Goal: Find contact information: Find contact information

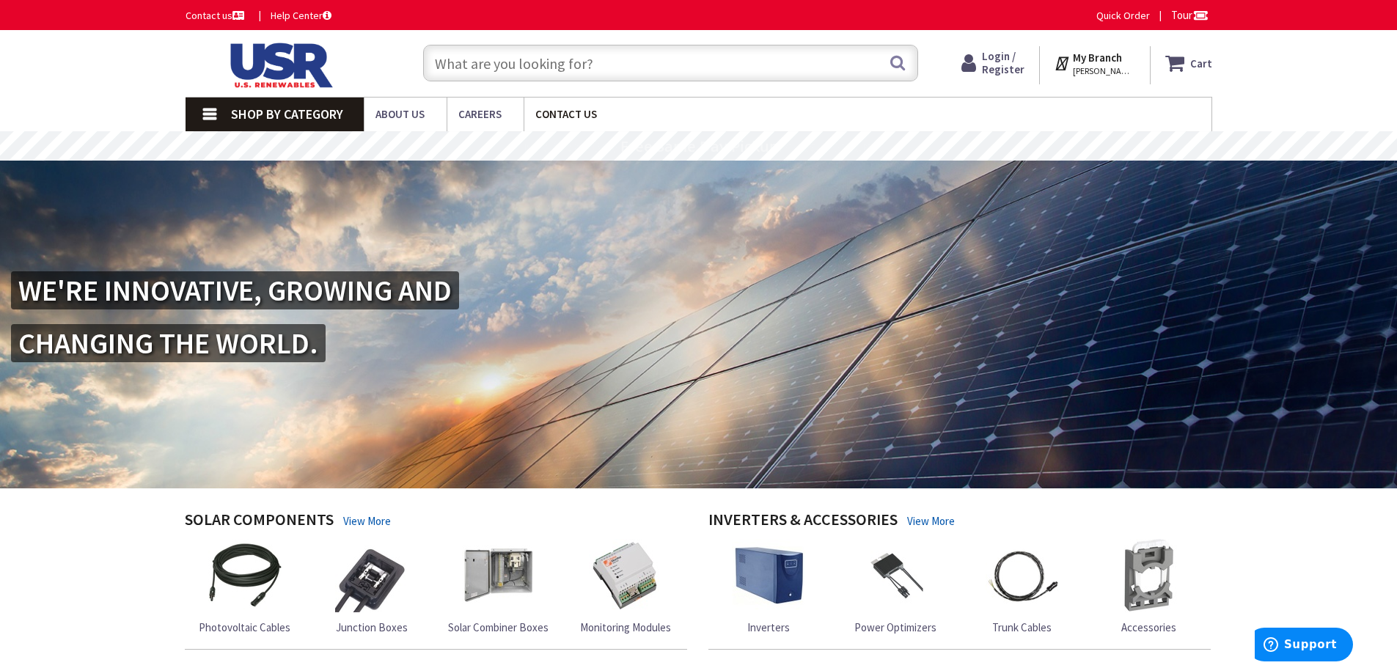
click at [554, 112] on span "Contact Us" at bounding box center [566, 114] width 62 height 14
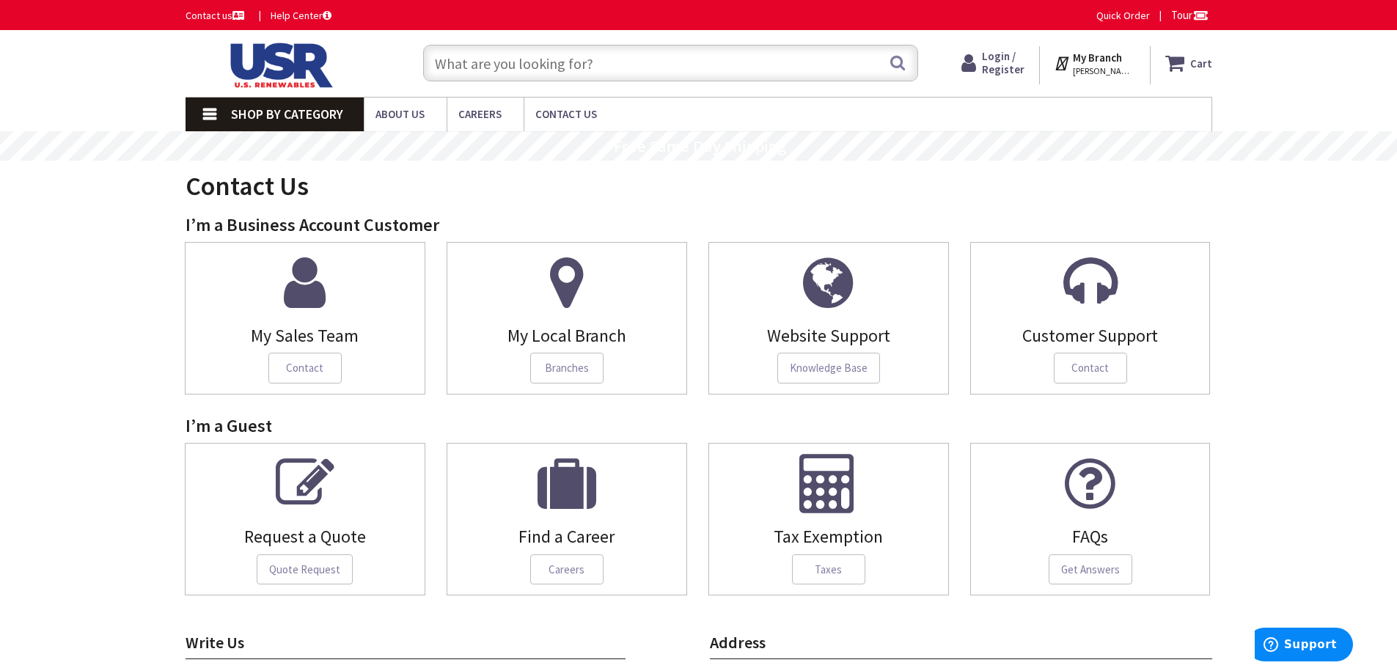
click at [1109, 59] on strong "My Branch" at bounding box center [1097, 58] width 49 height 14
